Goal: Check status

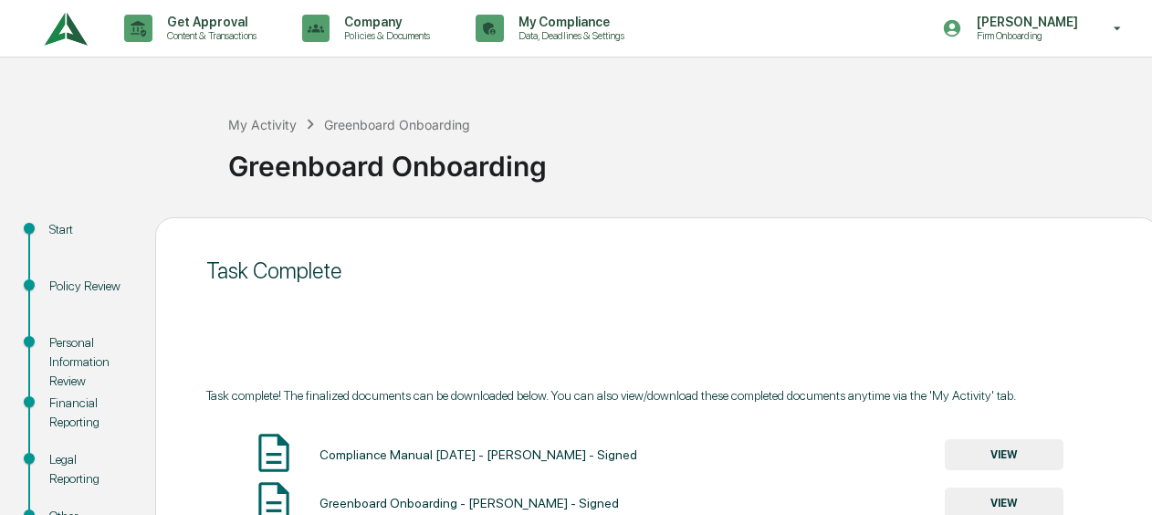
click at [57, 42] on img at bounding box center [66, 29] width 44 height 50
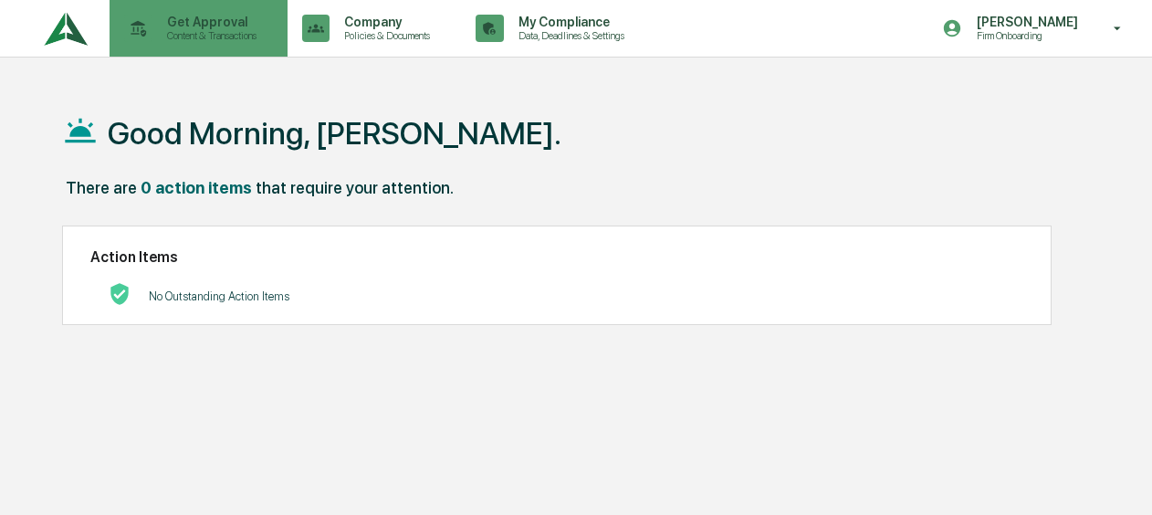
click at [238, 40] on p "Content & Transactions" at bounding box center [208, 35] width 113 height 13
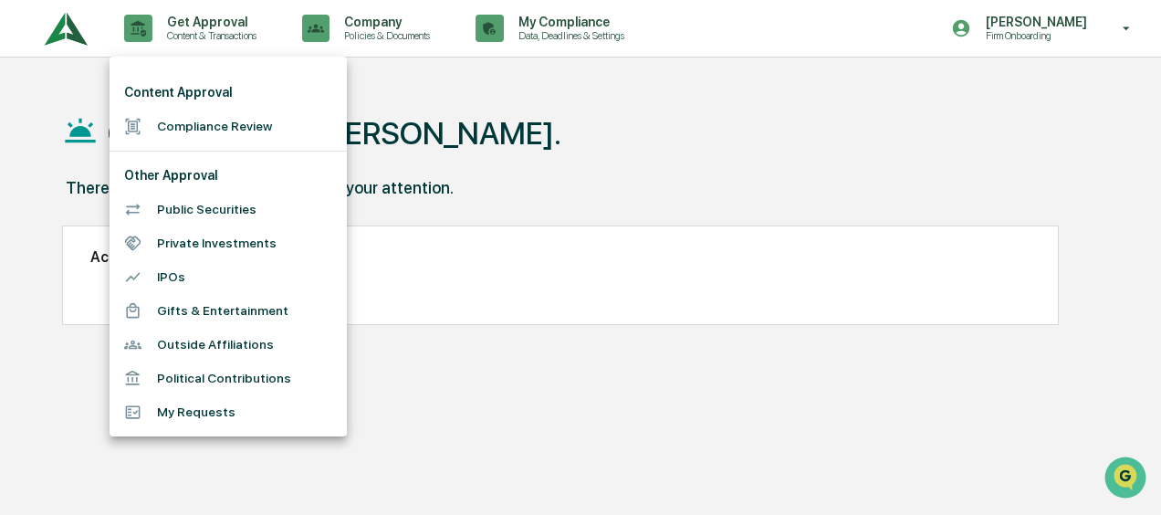
click at [216, 115] on li "Compliance Review" at bounding box center [228, 127] width 237 height 34
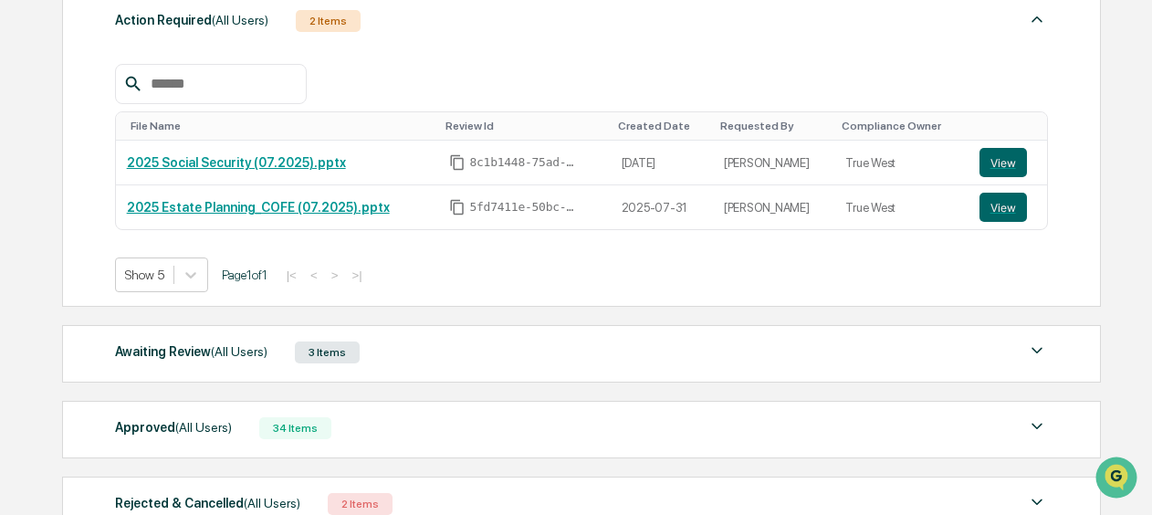
scroll to position [365, 0]
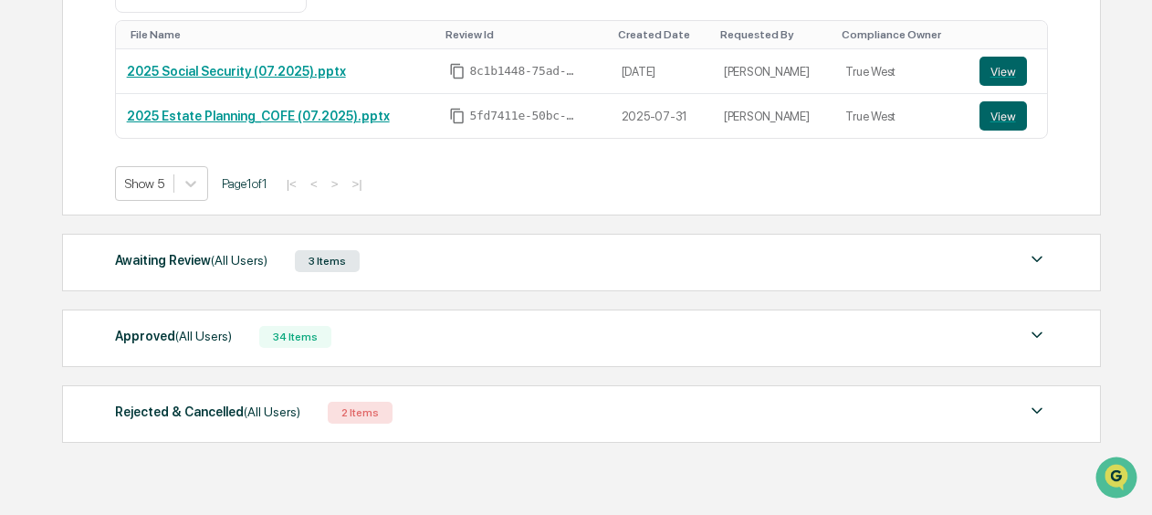
click at [548, 404] on div "Rejected & Cancelled (All Users) 2 Items" at bounding box center [581, 413] width 933 height 26
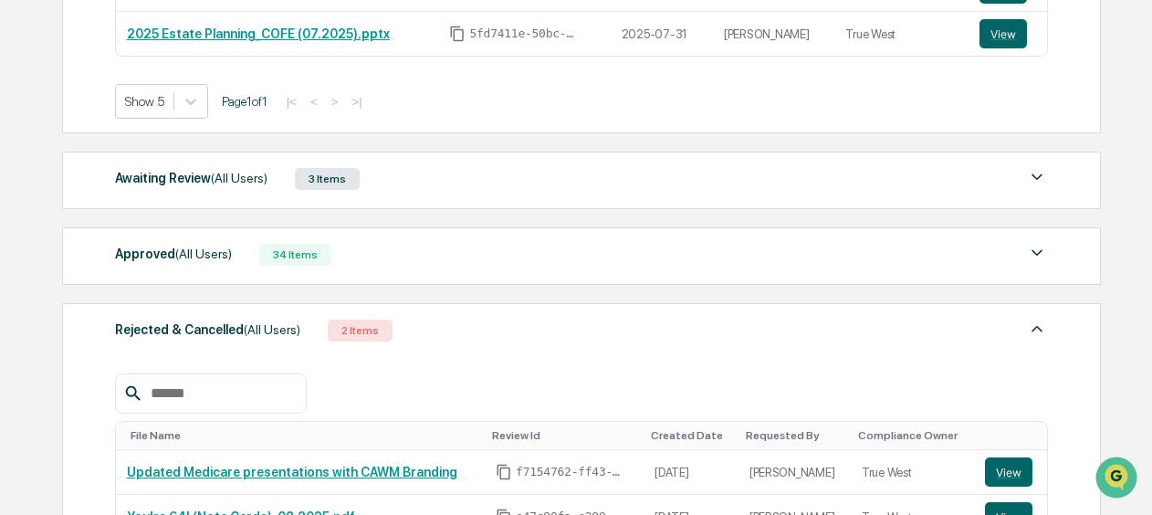
scroll to position [548, 0]
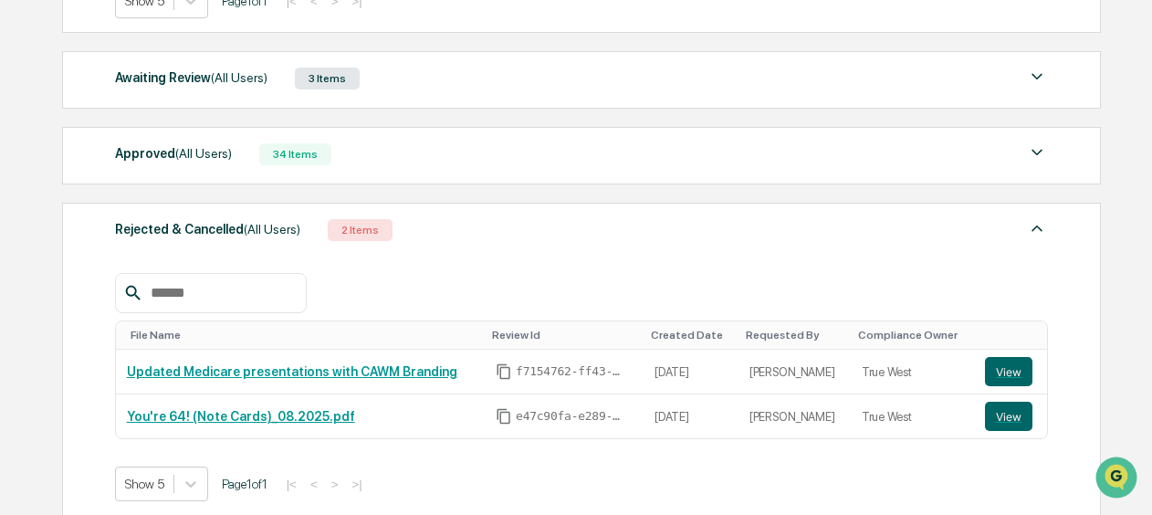
click at [561, 250] on div "File Name Review Id Created Date Requested By Compliance Owner Updated Medicare…" at bounding box center [581, 374] width 933 height 256
click at [480, 217] on div "Rejected & Cancelled (All Users) 2 Items" at bounding box center [581, 230] width 933 height 26
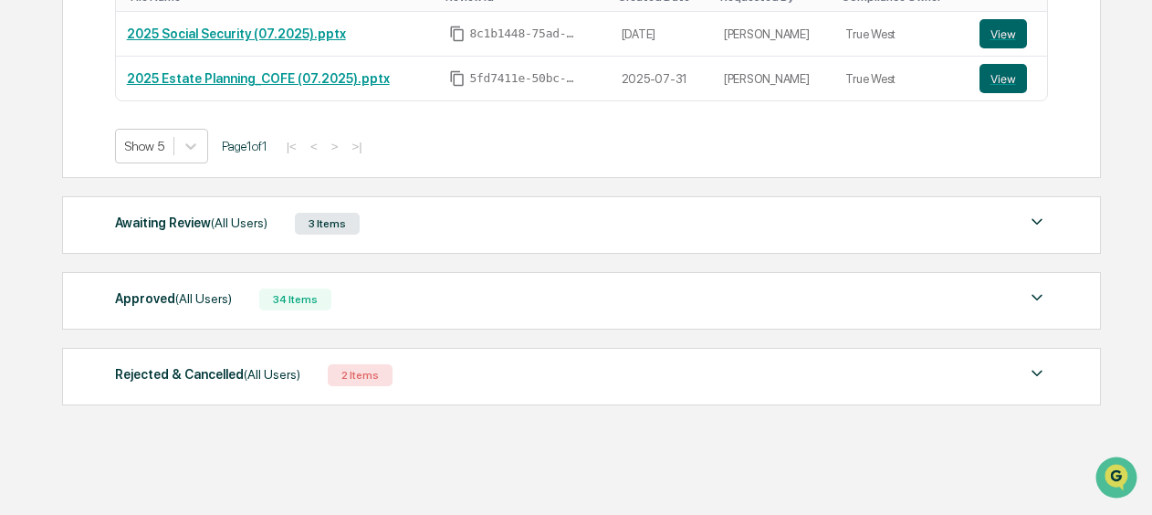
click at [643, 287] on div "Approved (All Users) 34 Items" at bounding box center [581, 300] width 933 height 26
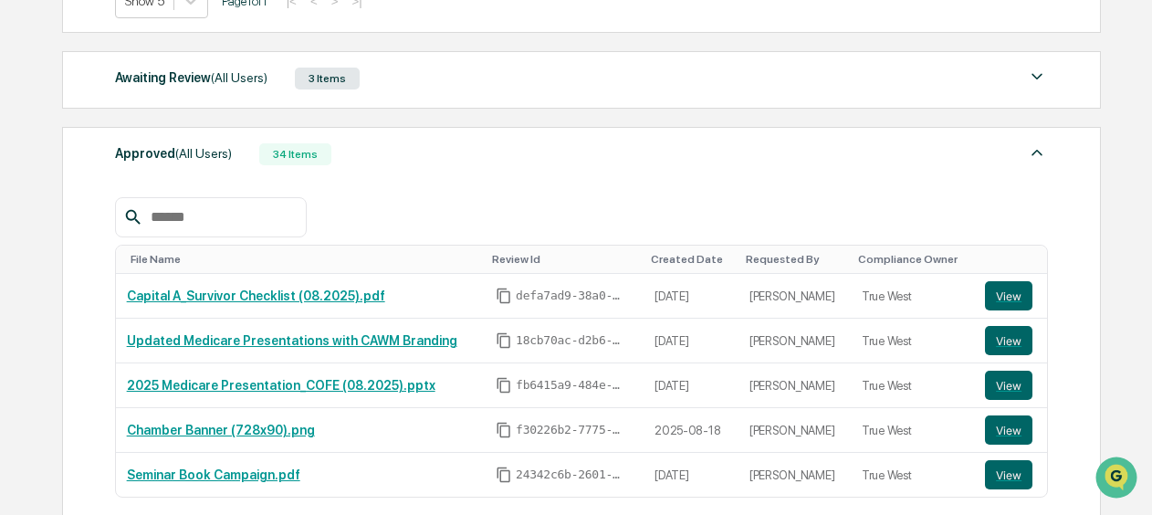
click at [518, 163] on div "Approved (All Users) 34 Items" at bounding box center [581, 155] width 933 height 26
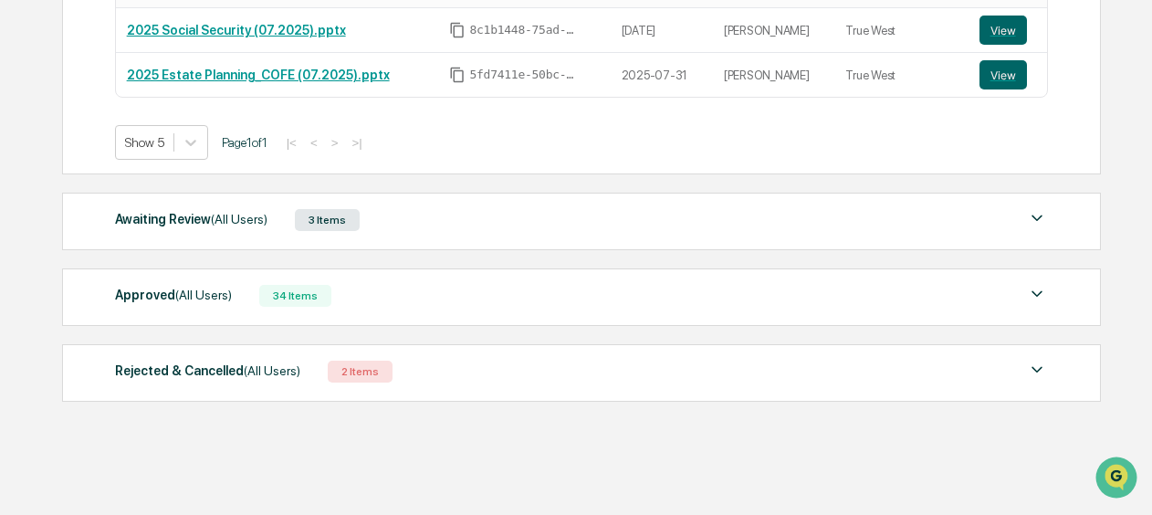
scroll to position [403, 0]
